Goal: Task Accomplishment & Management: Complete application form

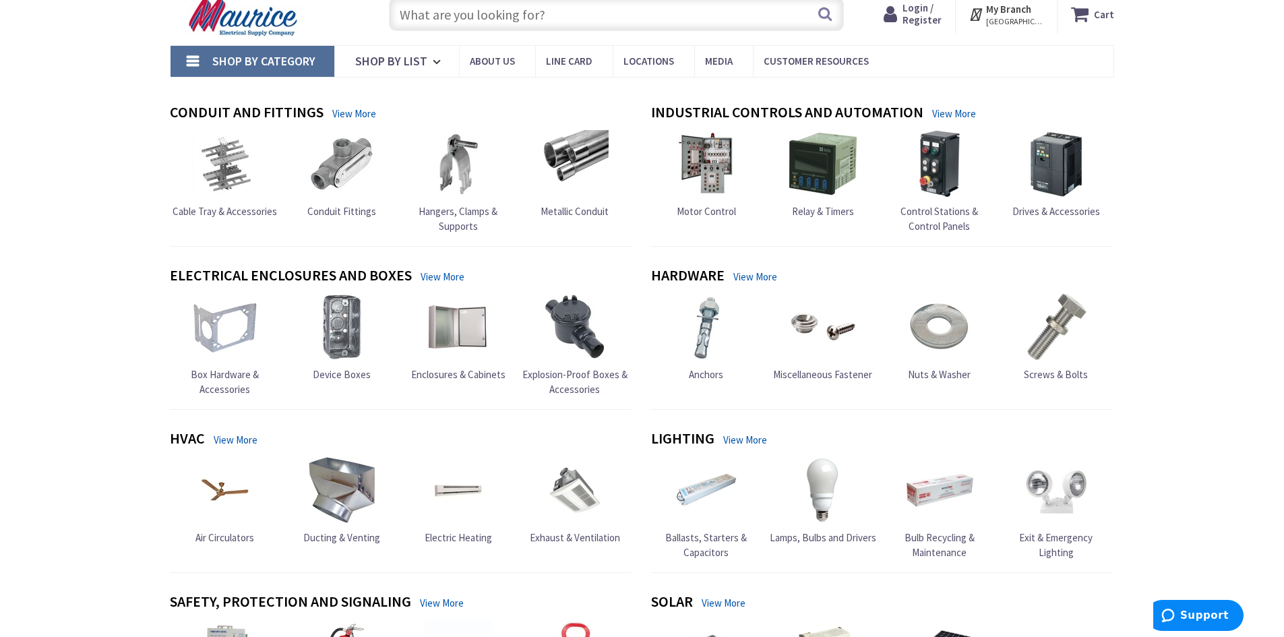
scroll to position [67, 0]
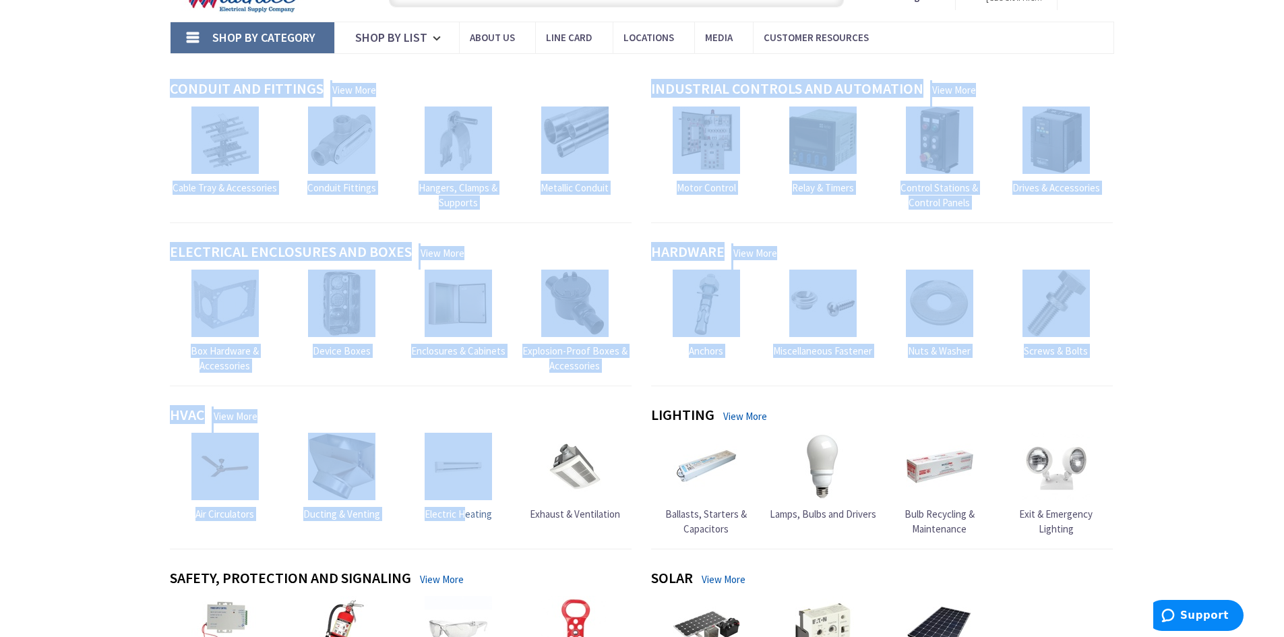
drag, startPoint x: 156, startPoint y: 414, endPoint x: 467, endPoint y: 506, distance: 324.7
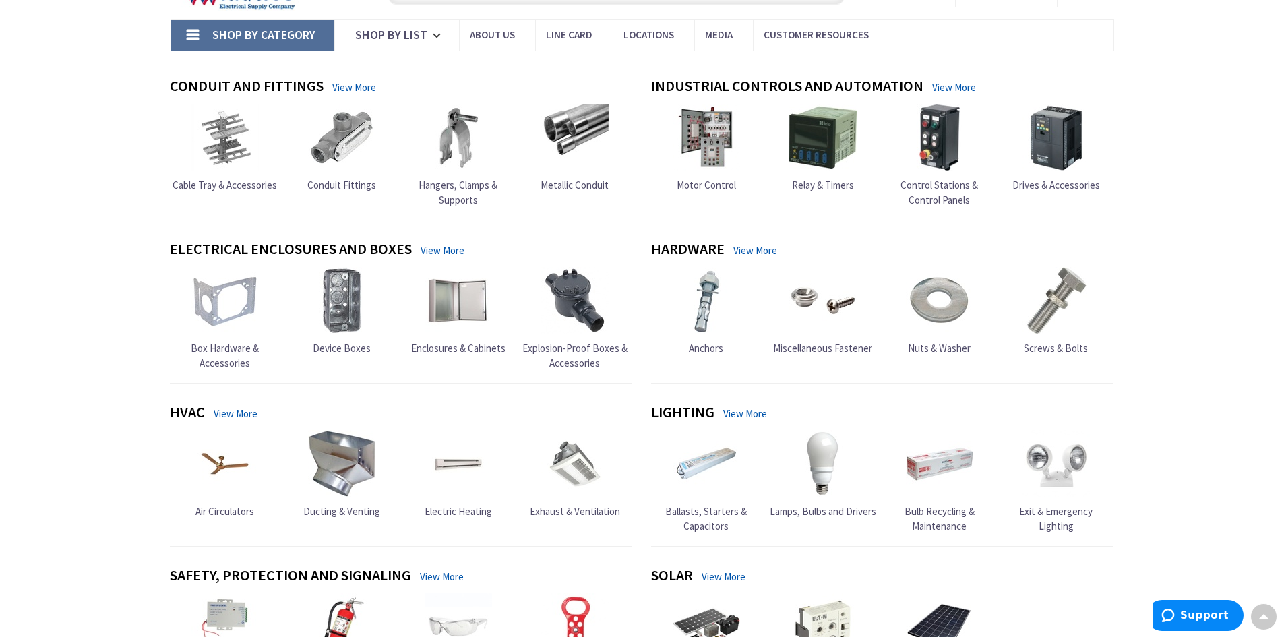
scroll to position [0, 0]
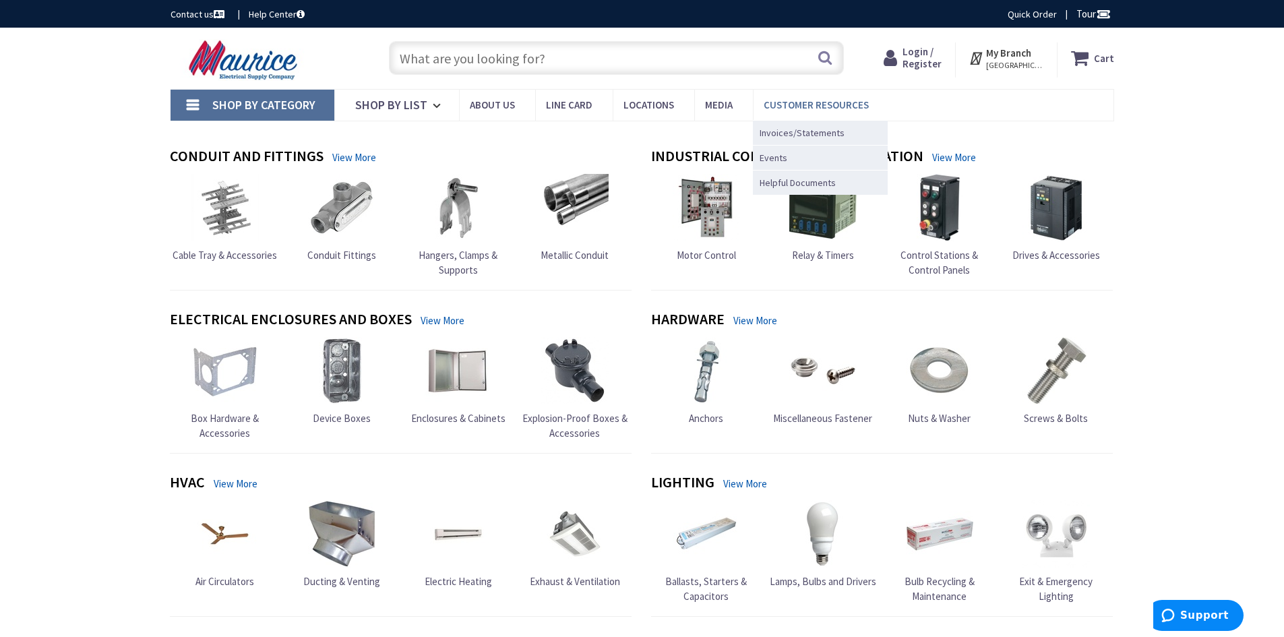
click at [787, 102] on span "Customer Resources" at bounding box center [816, 104] width 105 height 13
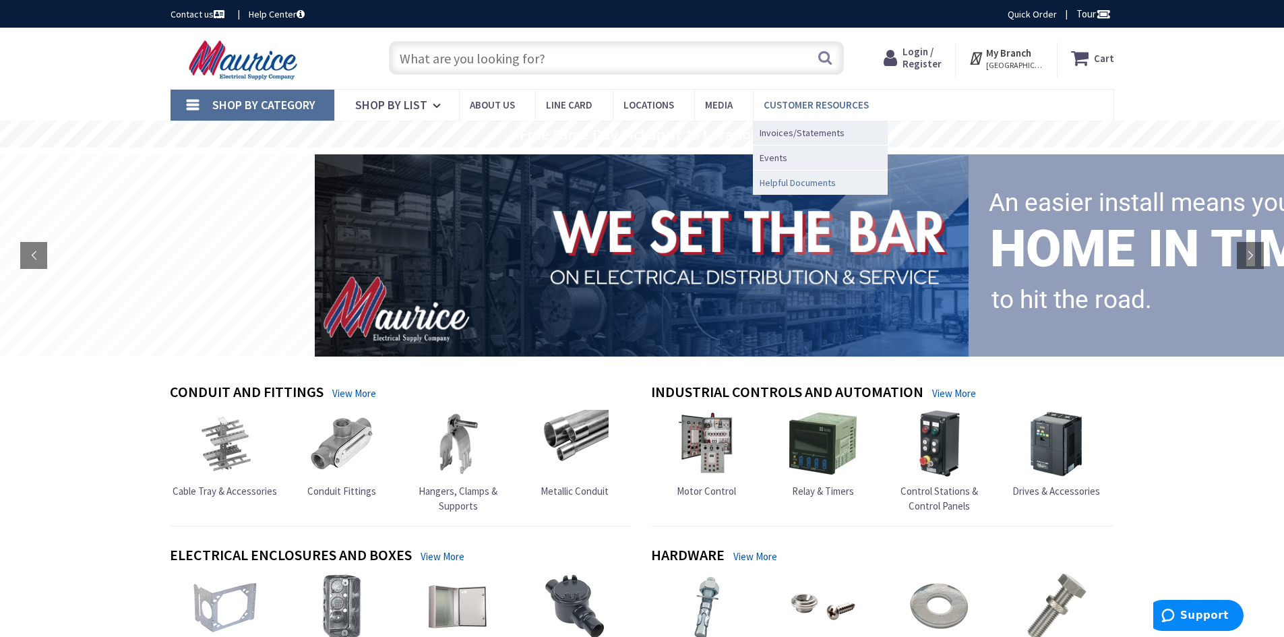
click at [779, 182] on span "Helpful Documents" at bounding box center [797, 182] width 76 height 13
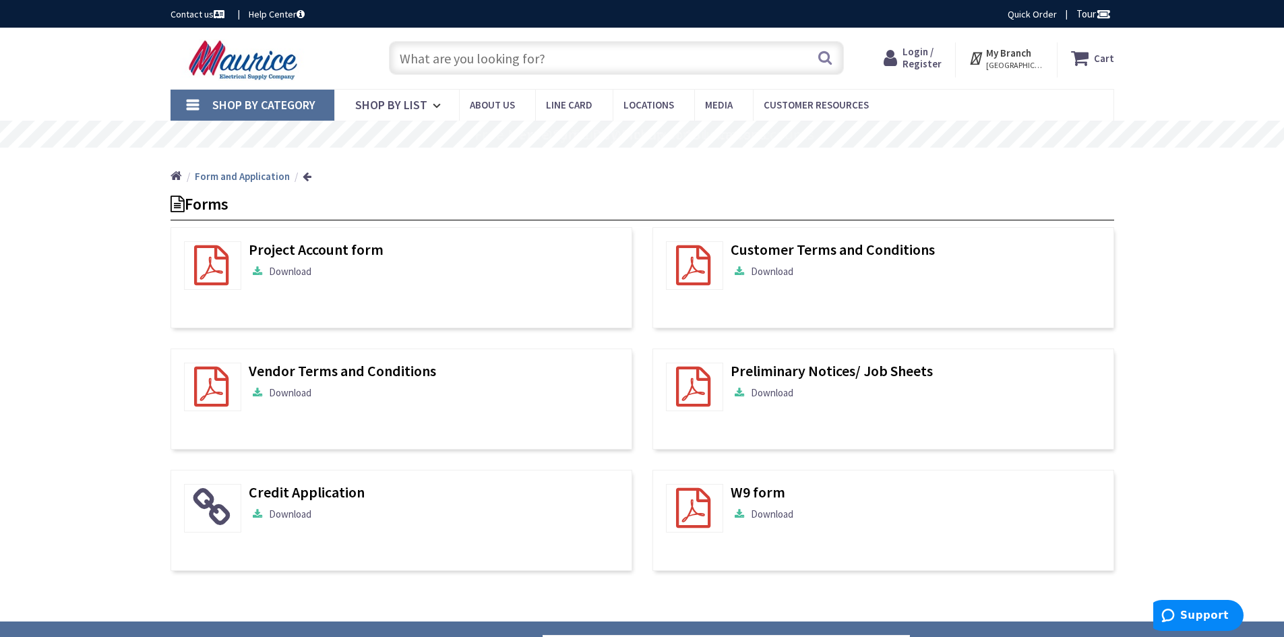
click at [932, 59] on span "Login / Register" at bounding box center [921, 57] width 39 height 25
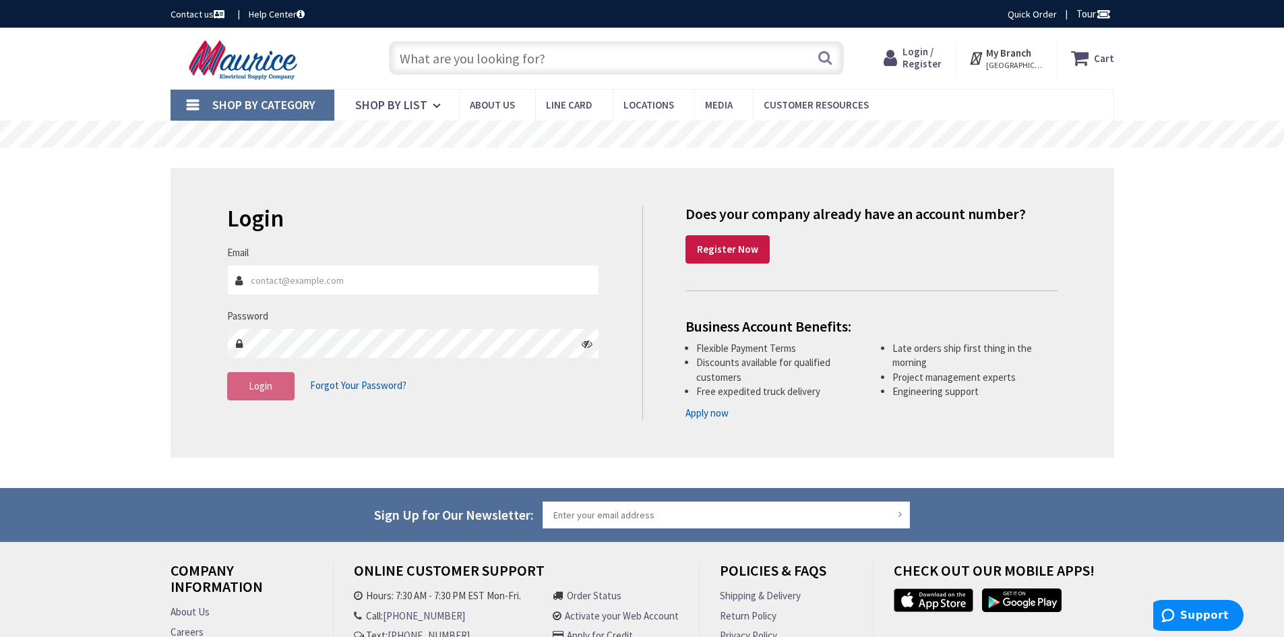
click at [726, 415] on link "Apply now" at bounding box center [706, 413] width 43 height 14
